Goal: Task Accomplishment & Management: Complete application form

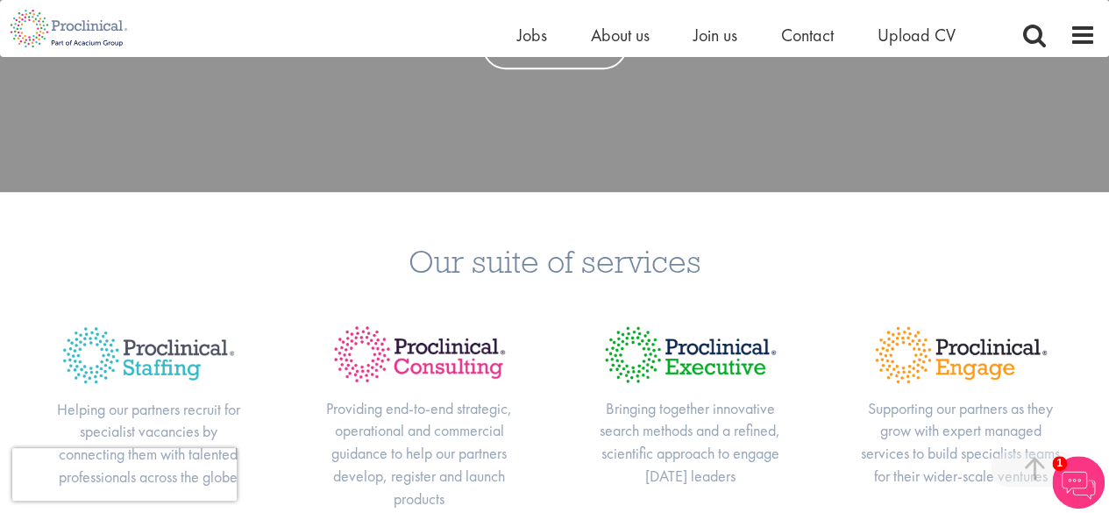
scroll to position [392, 0]
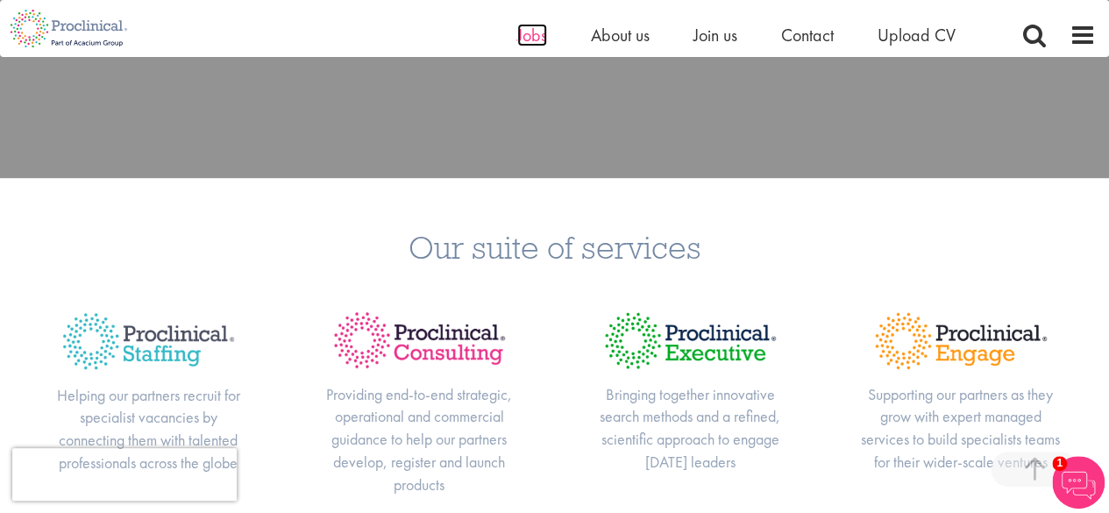
click at [526, 27] on span "Jobs" at bounding box center [532, 35] width 30 height 23
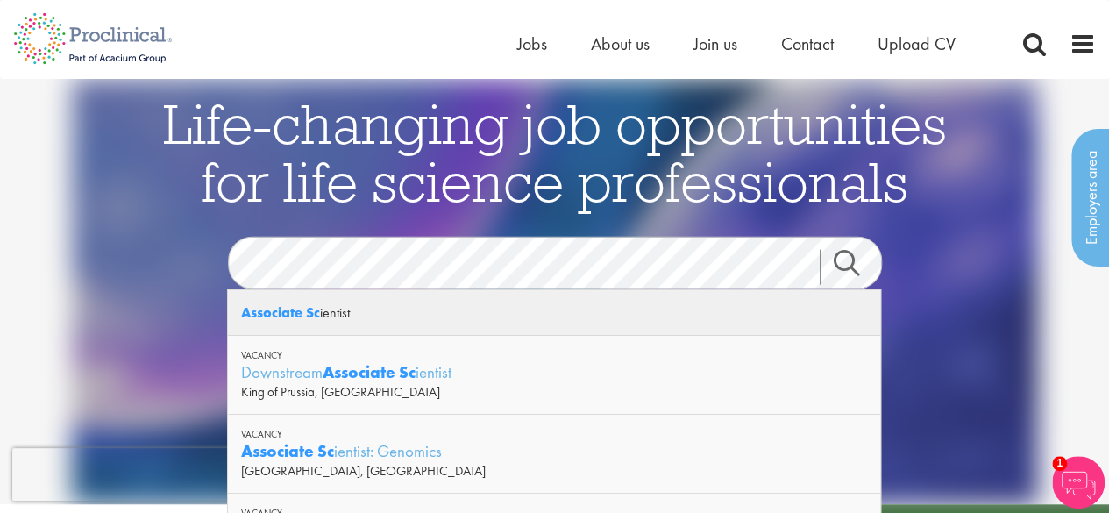
click at [424, 302] on div "Associate Sc ientist" at bounding box center [554, 313] width 652 height 46
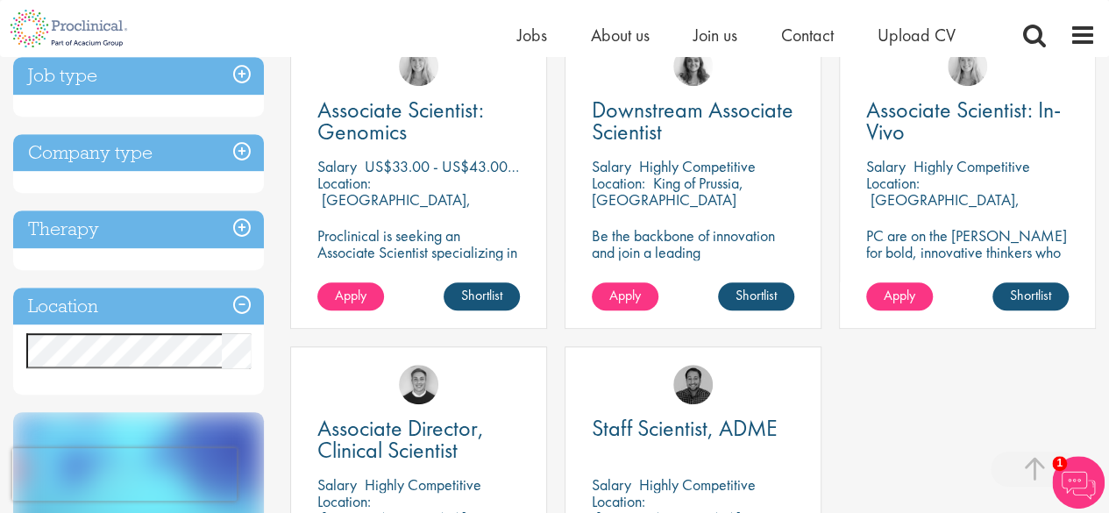
scroll to position [371, 0]
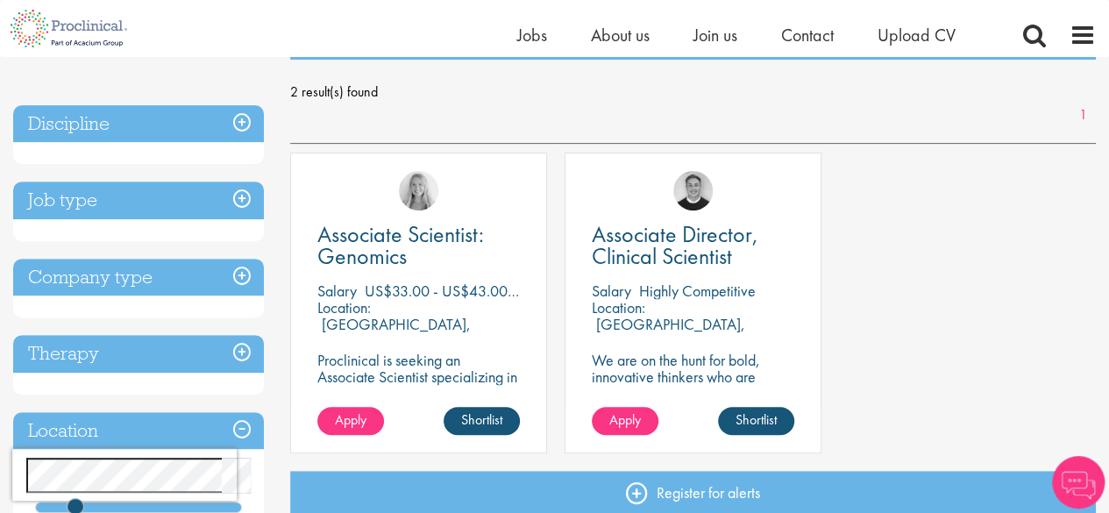
scroll to position [267, 0]
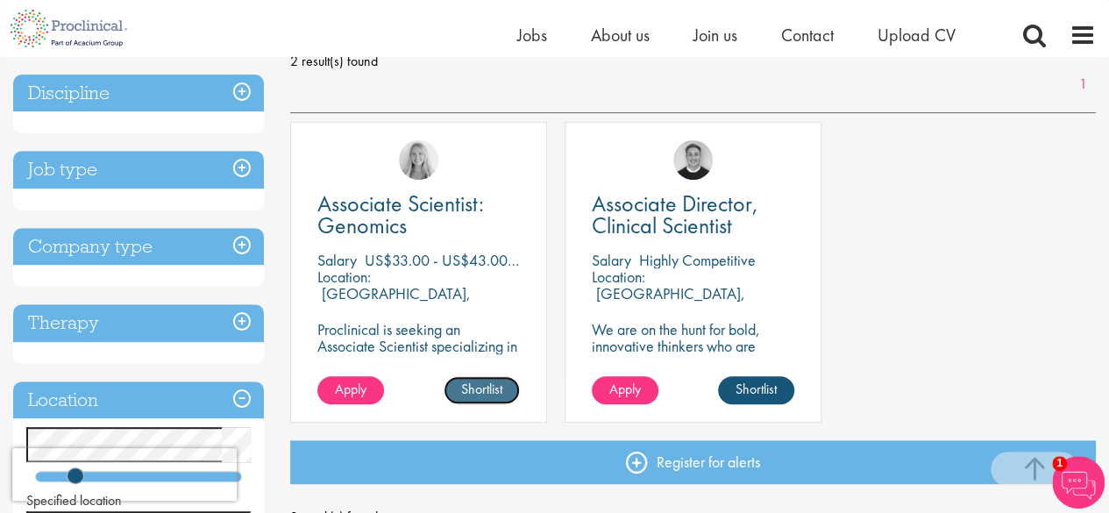
click at [477, 394] on link "Shortlist" at bounding box center [482, 390] width 76 height 28
click at [483, 397] on link "Shortlisted" at bounding box center [475, 390] width 90 height 28
click at [364, 394] on span "Apply" at bounding box center [351, 389] width 32 height 18
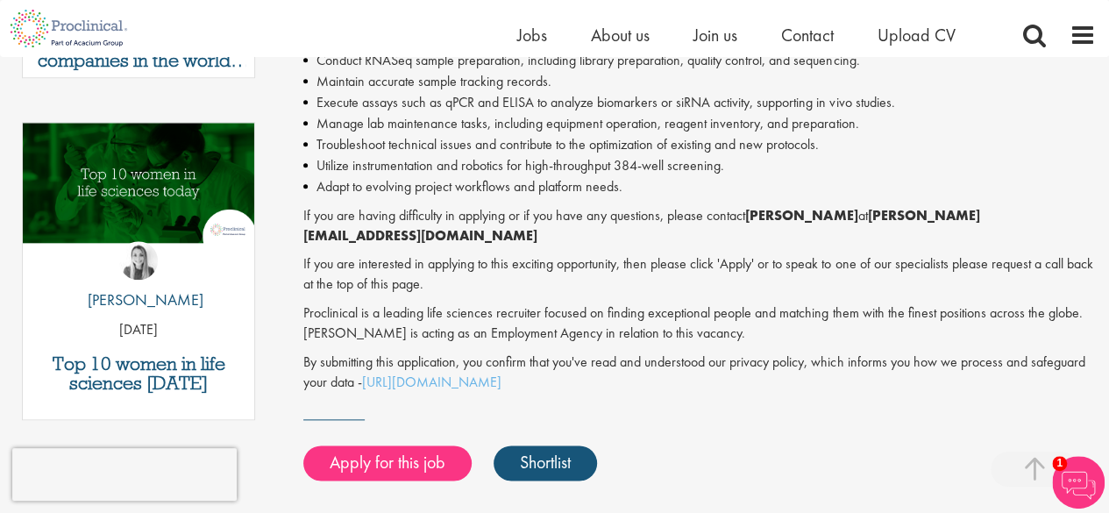
scroll to position [907, 0]
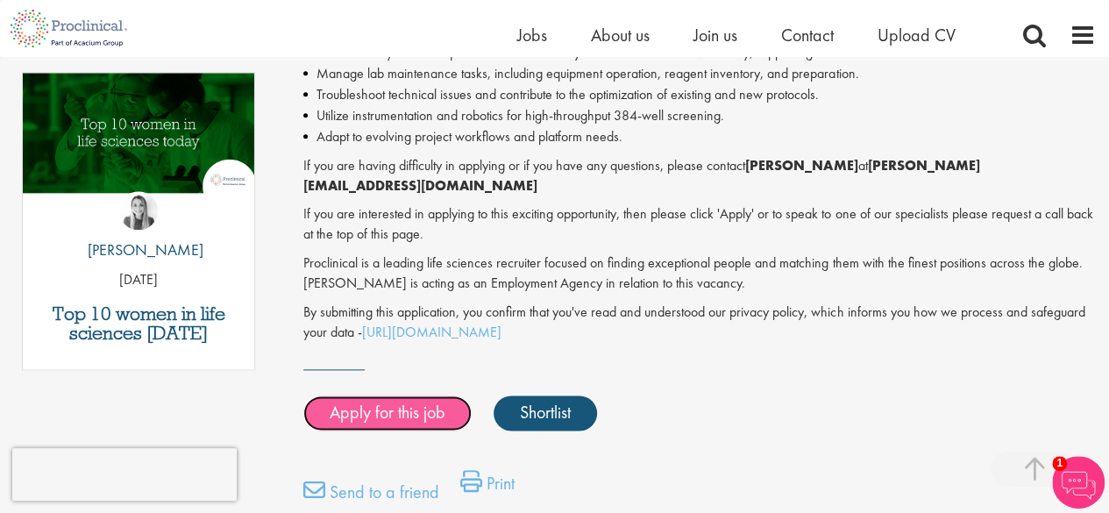
click at [420, 395] on link "Apply for this job" at bounding box center [387, 412] width 168 height 35
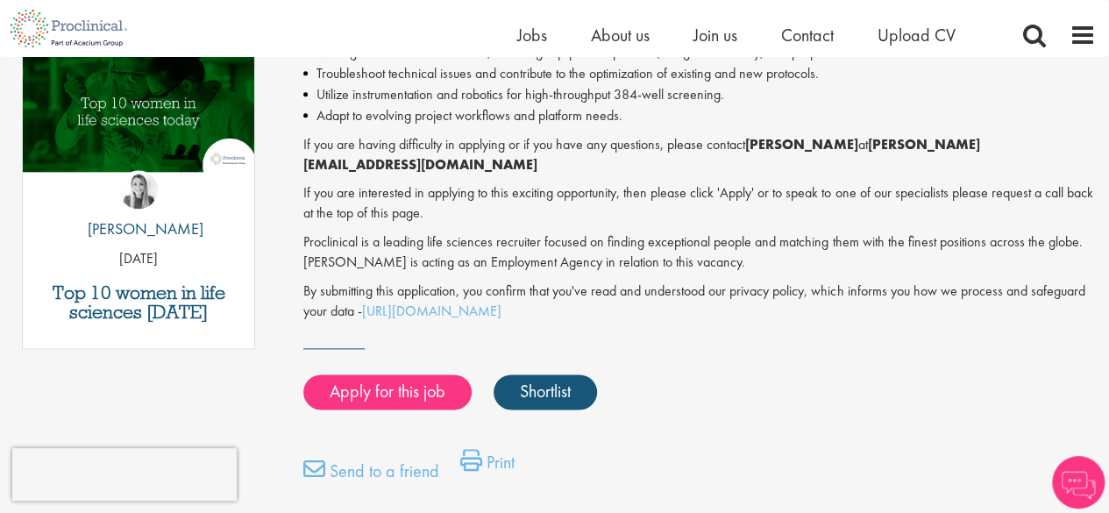
scroll to position [907, 0]
